Goal: Transaction & Acquisition: Register for event/course

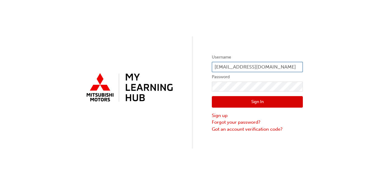
click at [241, 70] on input "mark@lindenbergco.com.au" at bounding box center [257, 67] width 91 height 10
type input "paul@lindenbergco.com.au"
click at [256, 100] on button "Sign In" at bounding box center [257, 102] width 91 height 12
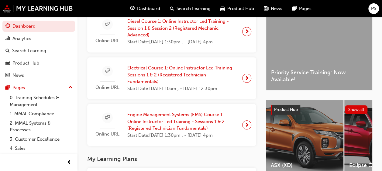
scroll to position [158, 0]
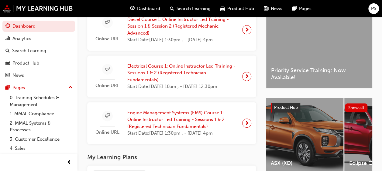
click at [206, 29] on span "Diesel Course 1: Online Instructor Led Training - Session 1 & Session 2 (Regist…" at bounding box center [182, 26] width 110 height 21
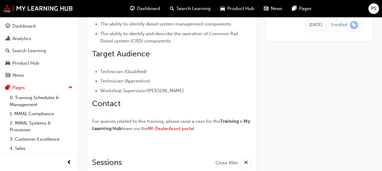
scroll to position [671, 0]
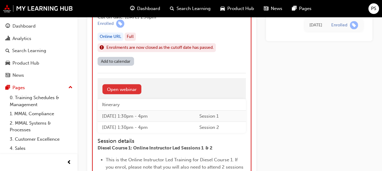
click at [125, 94] on link "Open webinar" at bounding box center [121, 89] width 39 height 10
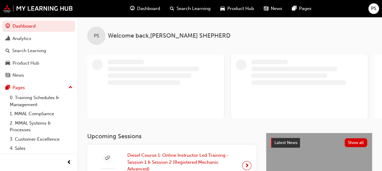
click at [160, 151] on div "Online URL Diesel Course 1: Online Instructor Led Training - Session 1 & Sessio…" at bounding box center [171, 166] width 159 height 32
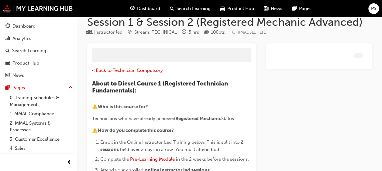
scroll to position [688, 0]
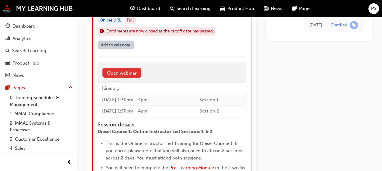
click at [133, 78] on link "Open webinar" at bounding box center [121, 73] width 39 height 10
